Goal: Check status: Check status

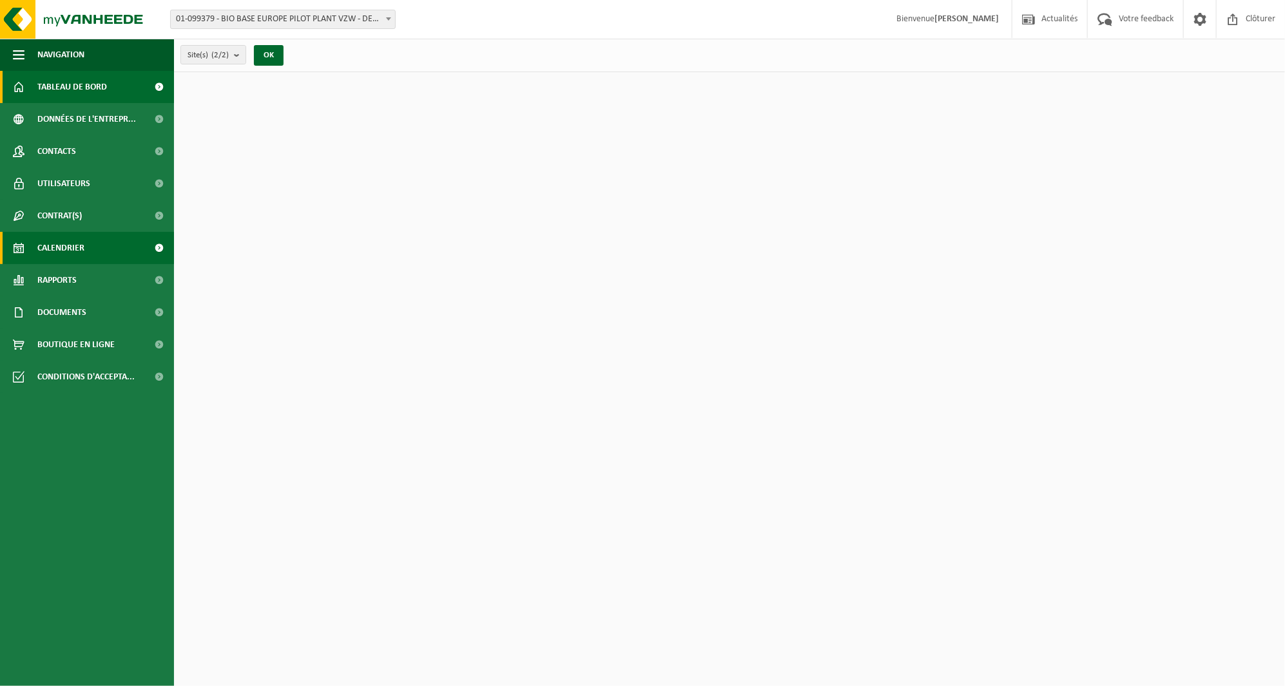
click at [71, 254] on span "Calendrier" at bounding box center [60, 248] width 47 height 32
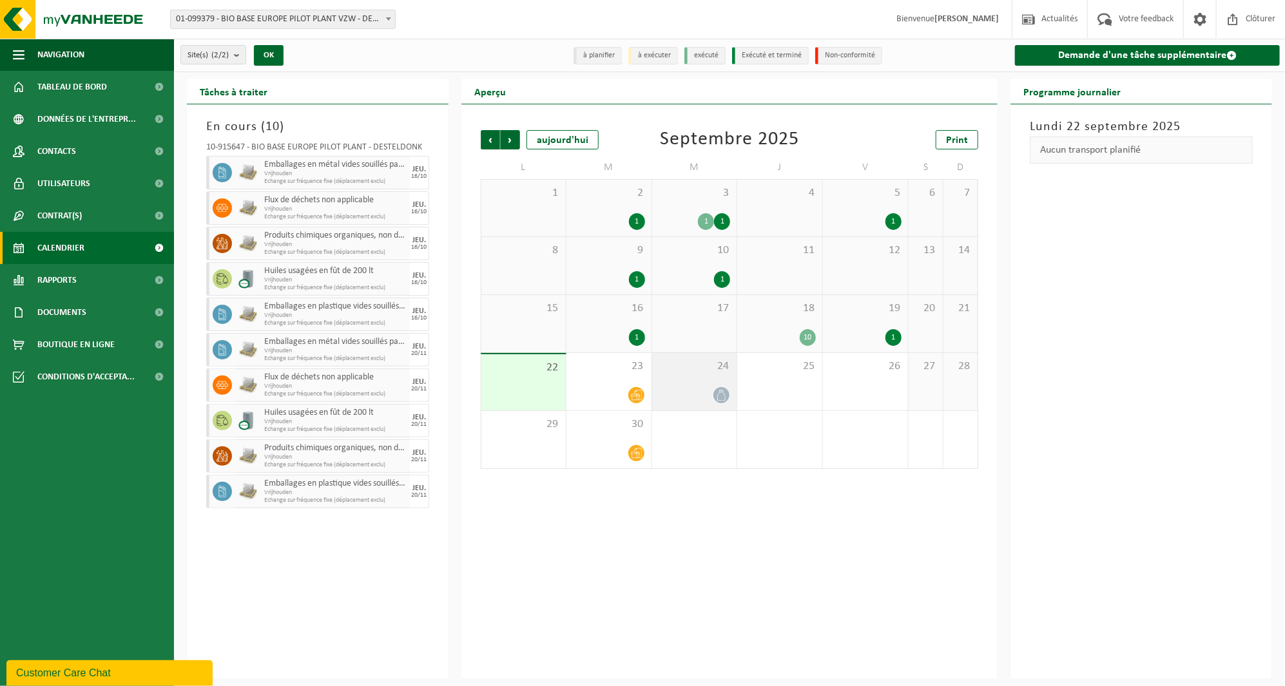
click at [680, 394] on div at bounding box center [695, 395] width 72 height 17
click at [684, 327] on div "17" at bounding box center [694, 323] width 85 height 57
click at [675, 374] on div "24" at bounding box center [694, 381] width 85 height 57
click at [610, 374] on div "23" at bounding box center [608, 381] width 85 height 57
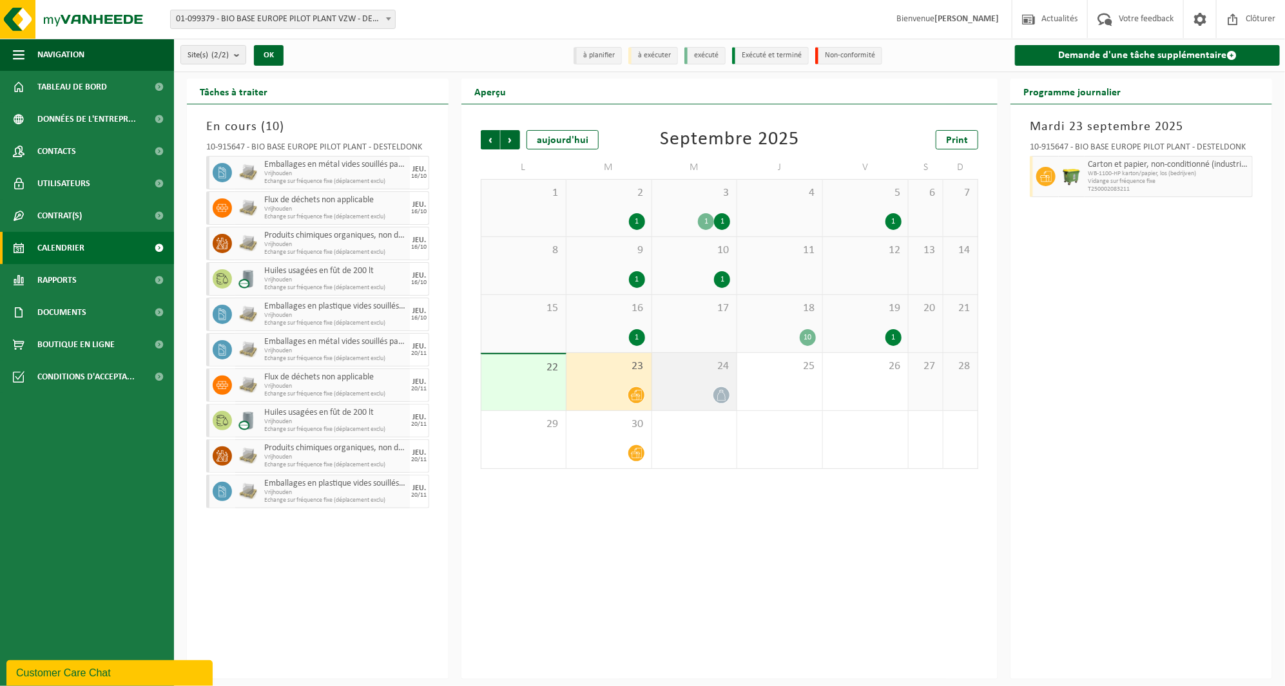
click at [655, 372] on div "24" at bounding box center [694, 381] width 85 height 57
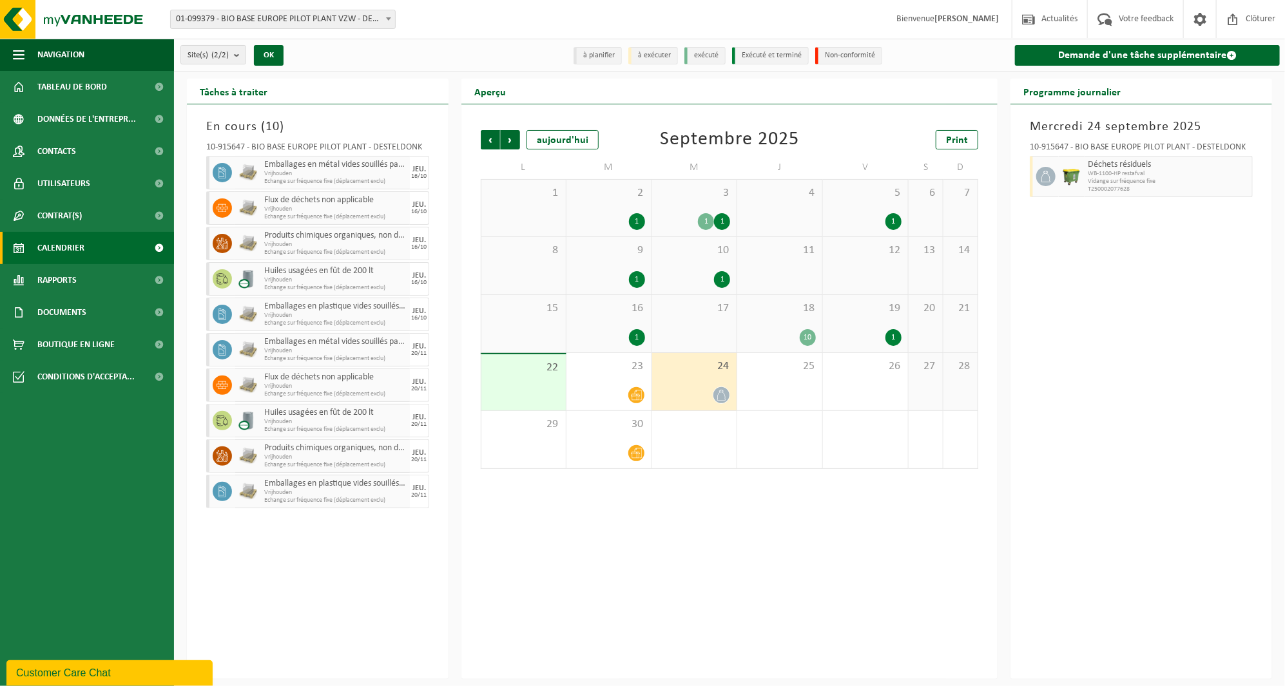
click at [1000, 563] on div "Aperçu Précédent Suivant aujourd'hui Septembre 2025 Print L M M J V S D 1 2 1 3…" at bounding box center [729, 379] width 549 height 601
